Goal: Information Seeking & Learning: Check status

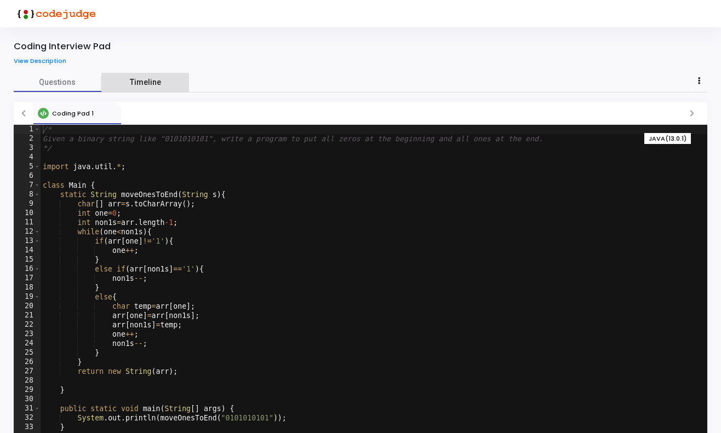
click at [138, 82] on span "Timeline" at bounding box center [145, 83] width 31 height 12
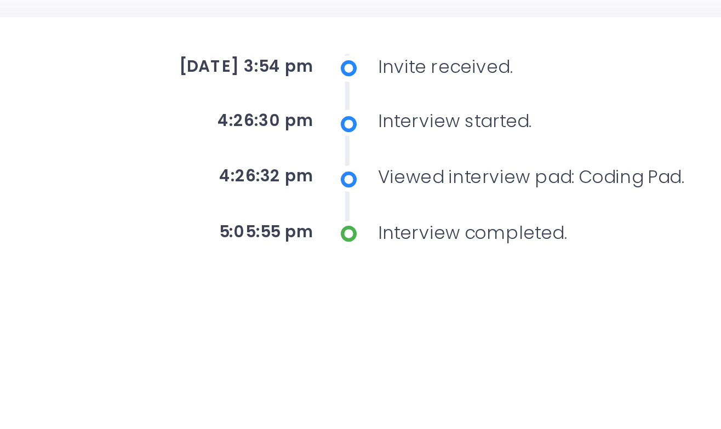
drag, startPoint x: 92, startPoint y: 22, endPoint x: 119, endPoint y: 24, distance: 26.9
click at [138, 116] on div "[DATE] 3:54 pm" at bounding box center [209, 120] width 142 height 9
drag, startPoint x: 84, startPoint y: 44, endPoint x: 103, endPoint y: 46, distance: 19.3
click at [138, 136] on div "4:26:30 pm" at bounding box center [209, 140] width 142 height 9
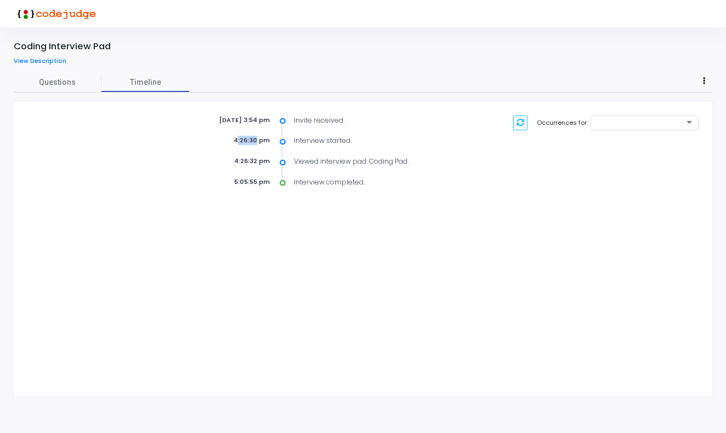
drag, startPoint x: 237, startPoint y: 162, endPoint x: 267, endPoint y: 162, distance: 30.1
click at [267, 162] on div "4:26:32 pm" at bounding box center [209, 161] width 142 height 9
drag, startPoint x: 237, startPoint y: 181, endPoint x: 273, endPoint y: 186, distance: 37.0
click at [273, 186] on div "5:05:55 pm Interview completed." at bounding box center [304, 183] width 333 height 10
click at [46, 83] on span "Questions" at bounding box center [58, 83] width 88 height 12
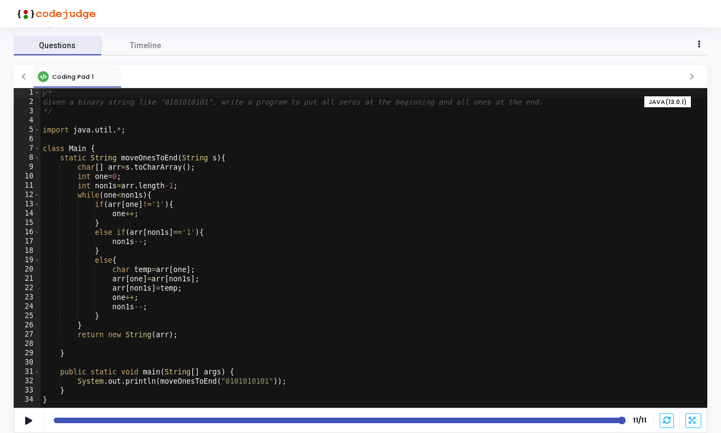
scroll to position [36, 0]
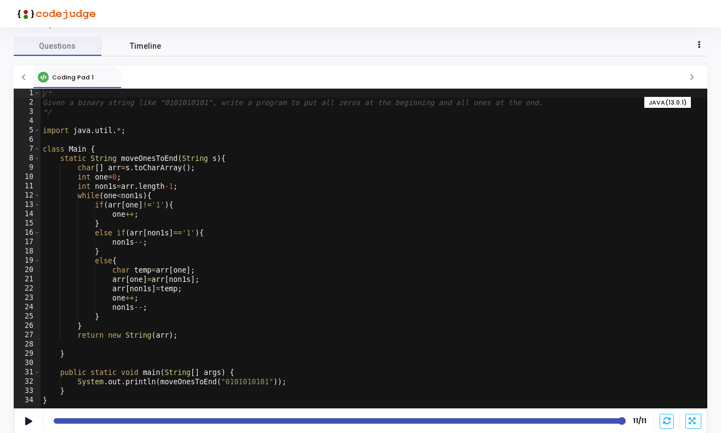
click at [132, 48] on span "Timeline" at bounding box center [145, 47] width 31 height 12
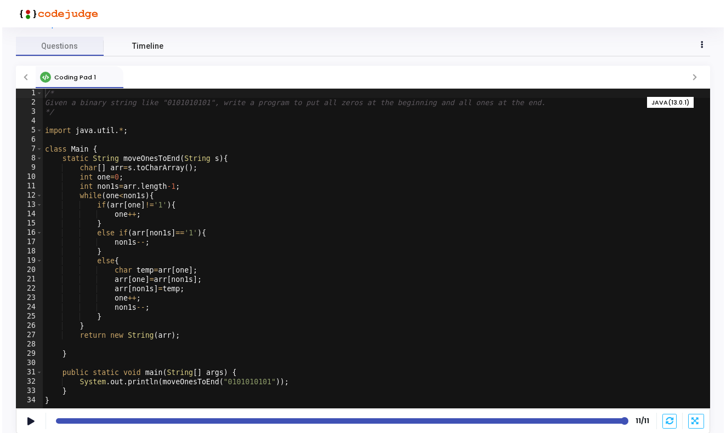
scroll to position [0, 0]
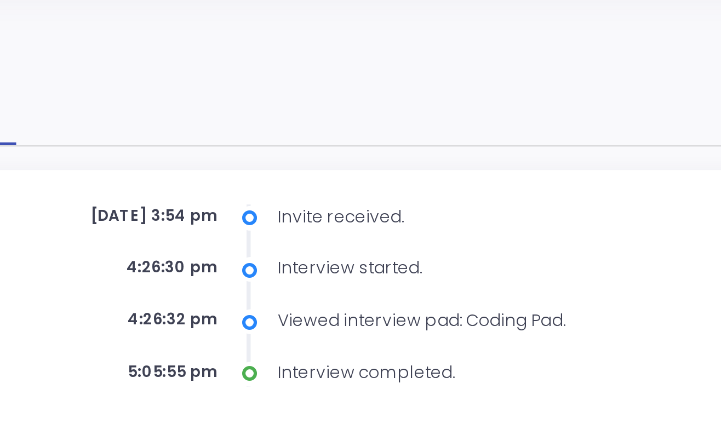
drag, startPoint x: 61, startPoint y: 85, endPoint x: 78, endPoint y: 86, distance: 17.0
click at [138, 116] on div "[DATE] 3:54 pm" at bounding box center [209, 120] width 142 height 9
drag, startPoint x: 54, startPoint y: 106, endPoint x: 77, endPoint y: 106, distance: 23.0
click at [138, 136] on div "4:26:30 pm" at bounding box center [209, 140] width 142 height 9
